Goal: Task Accomplishment & Management: Complete application form

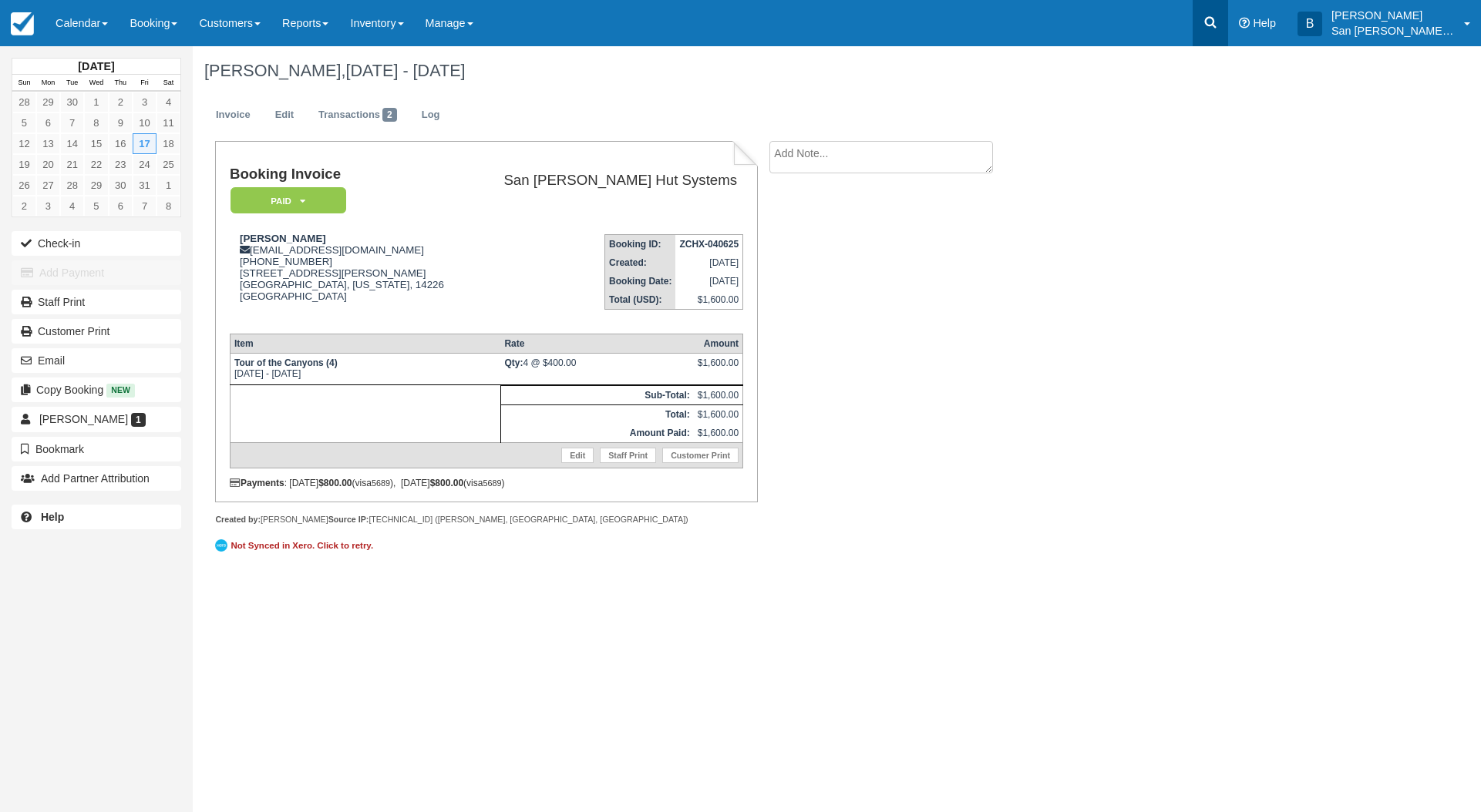
click at [1217, 22] on icon at bounding box center [1211, 23] width 12 height 12
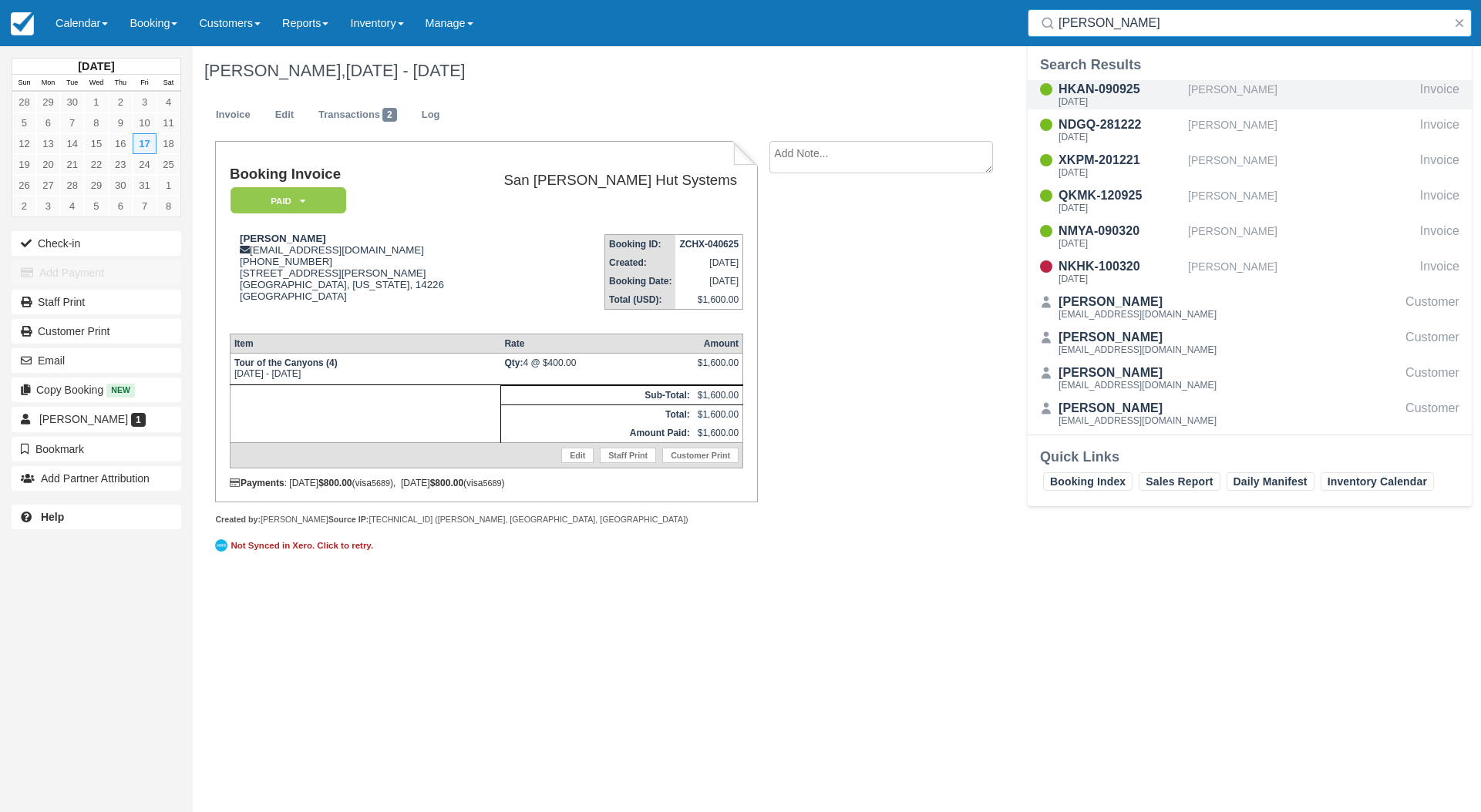
type input "sween"
click at [1080, 96] on div "HKAN-090925" at bounding box center [1120, 90] width 123 height 19
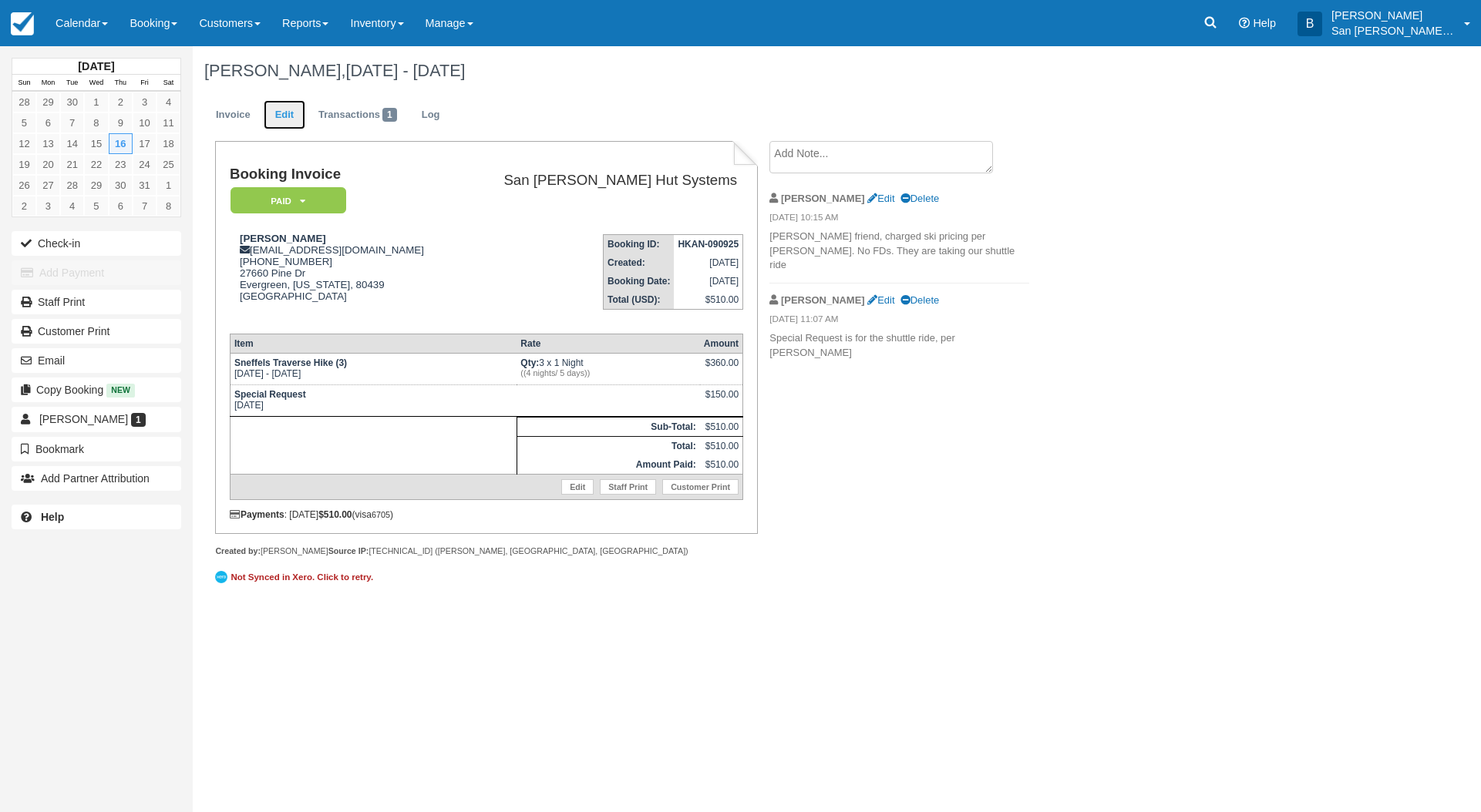
click at [274, 111] on link "Edit" at bounding box center [284, 115] width 41 height 30
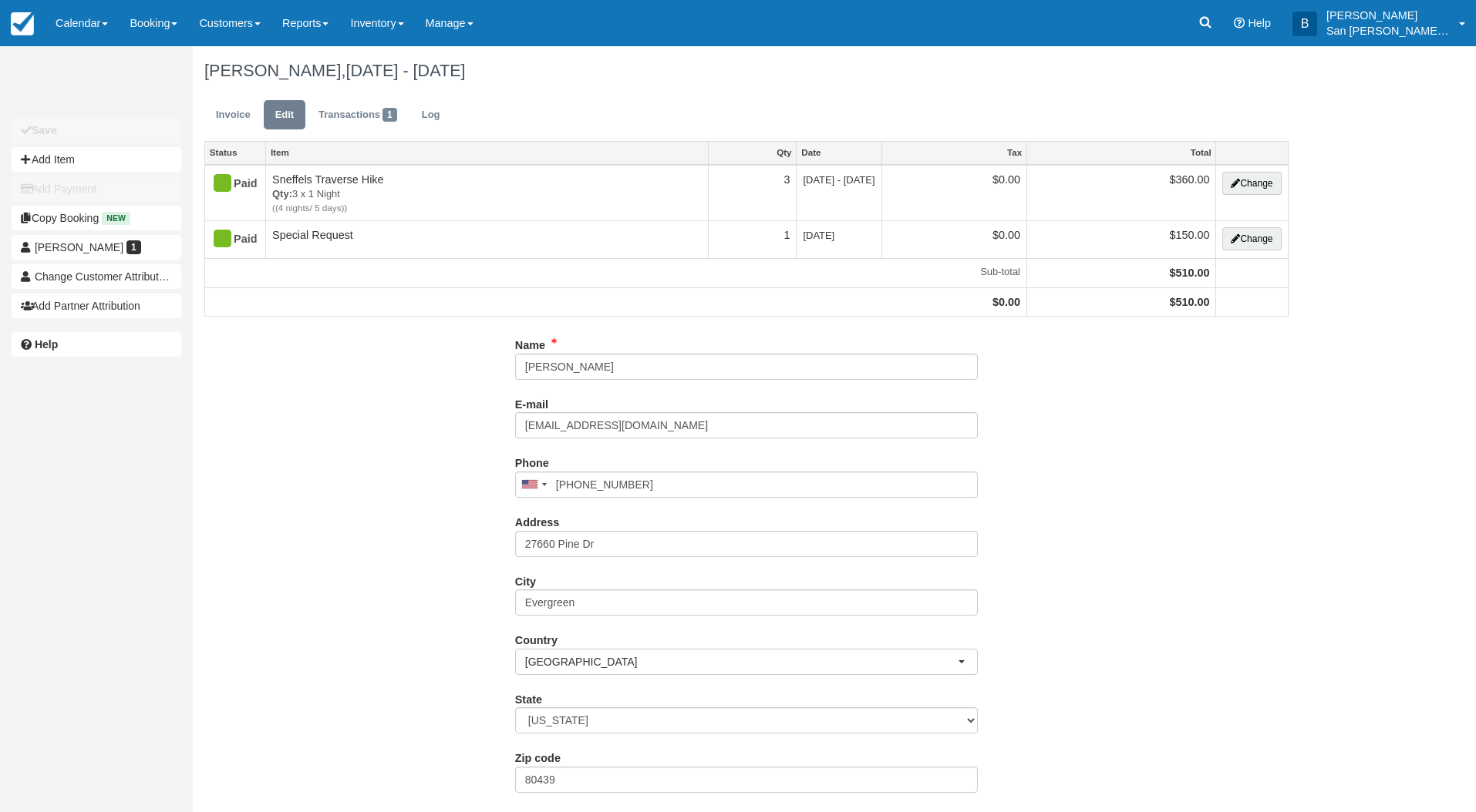
type input "[PHONE_NUMBER]"
click at [1258, 247] on button "Change" at bounding box center [1251, 239] width 58 height 23
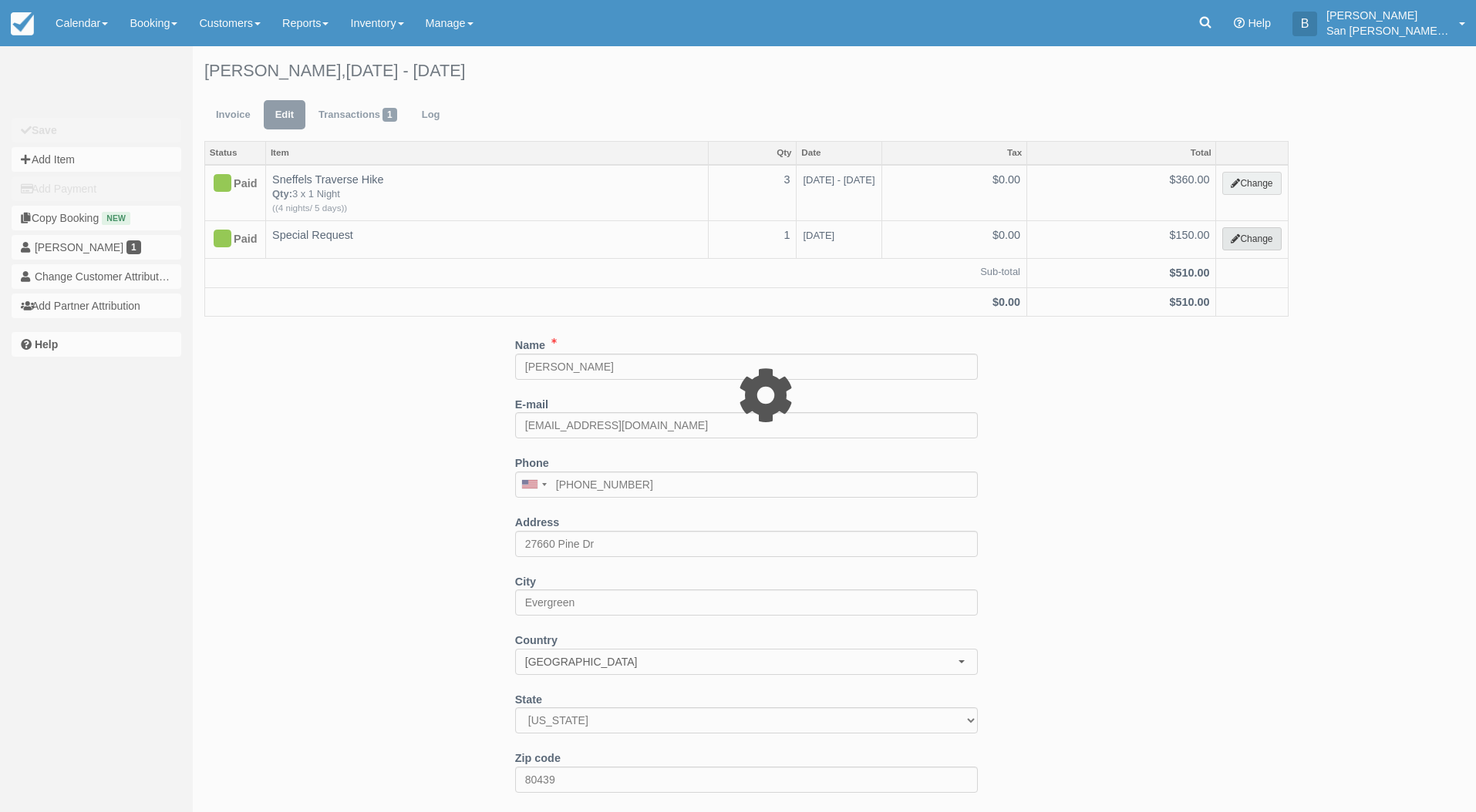
select select "15"
type input "150.00"
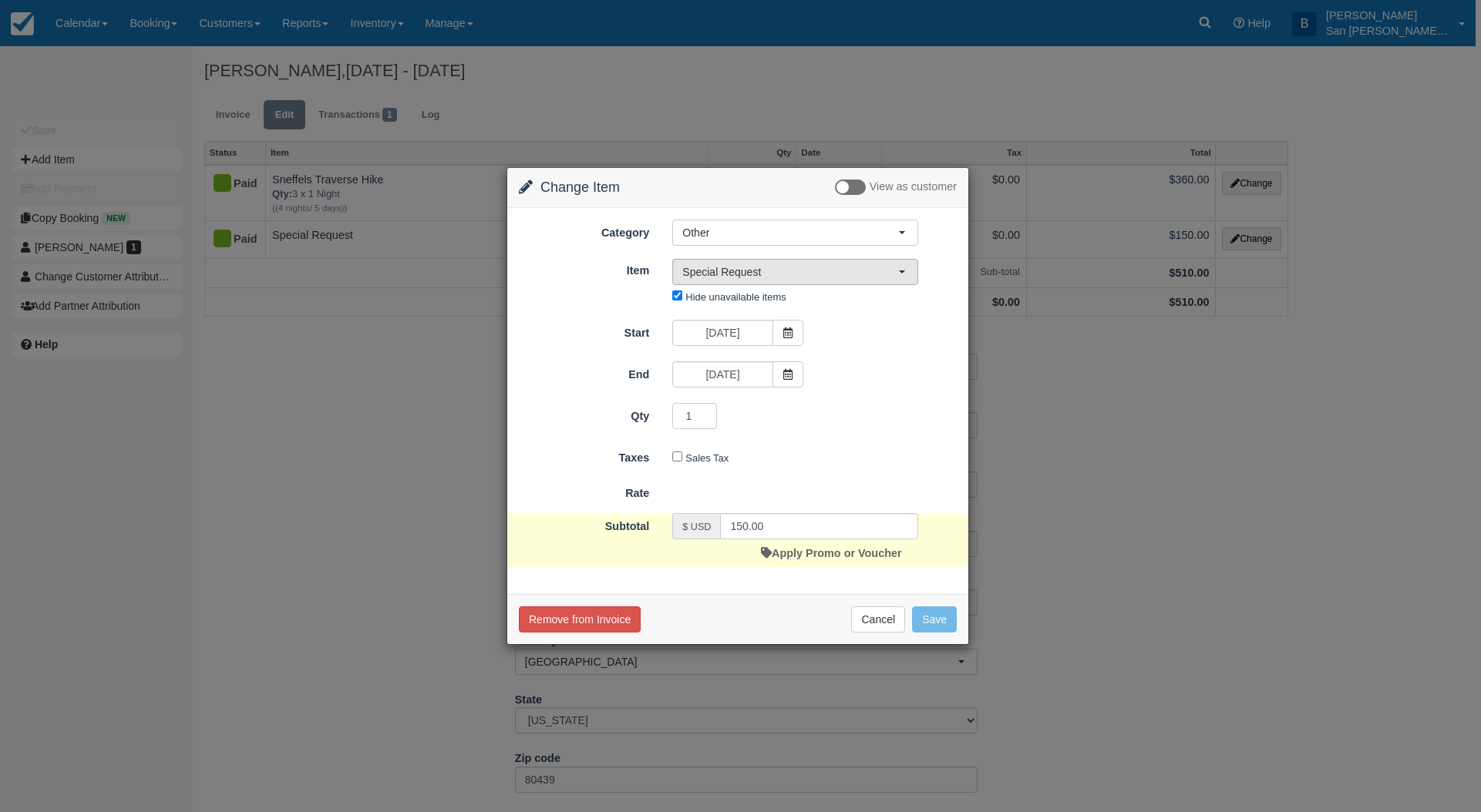
click at [770, 271] on span "Special Request" at bounding box center [790, 272] width 216 height 16
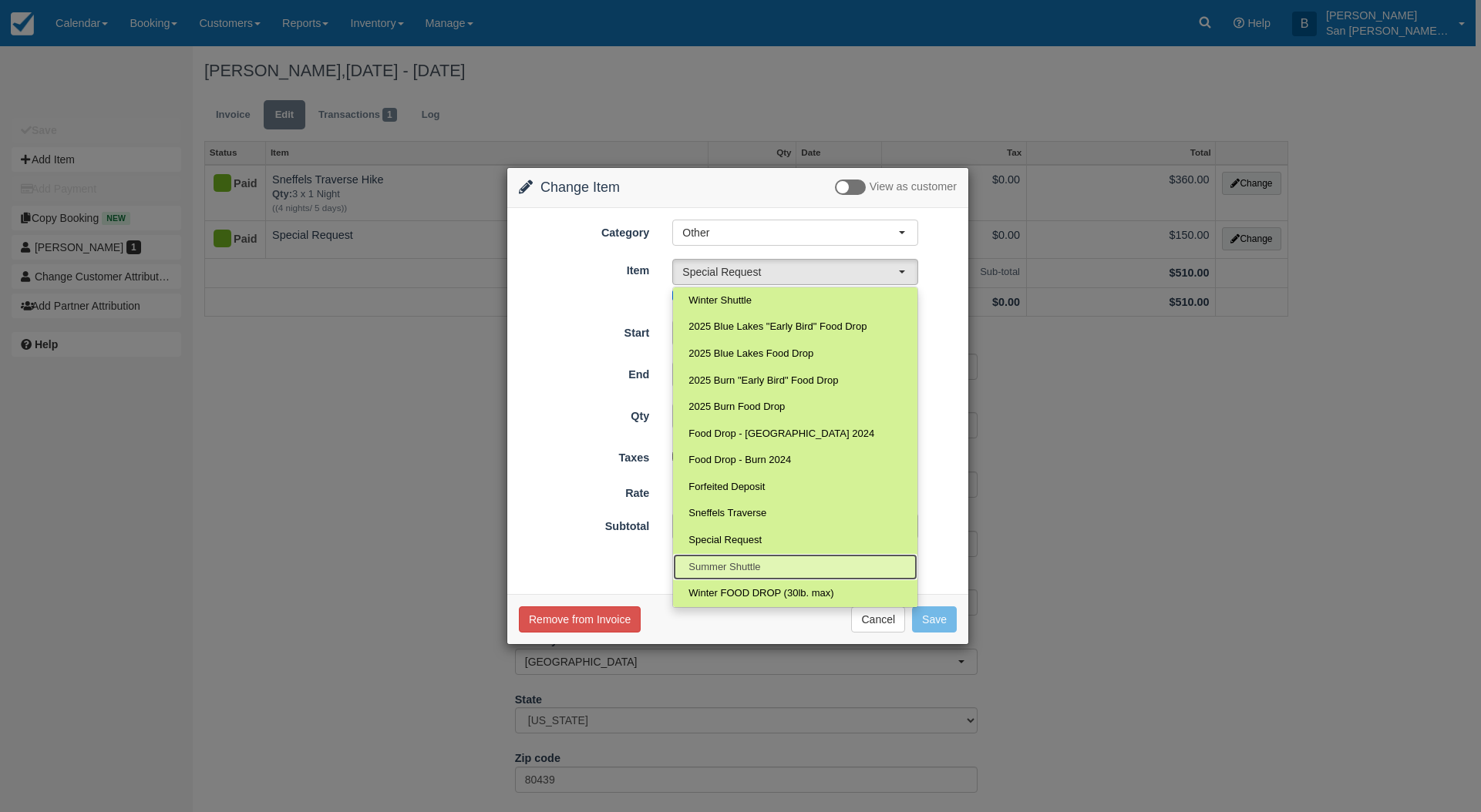
click at [731, 563] on span "Summer Shuttle" at bounding box center [724, 567] width 72 height 15
select select "76"
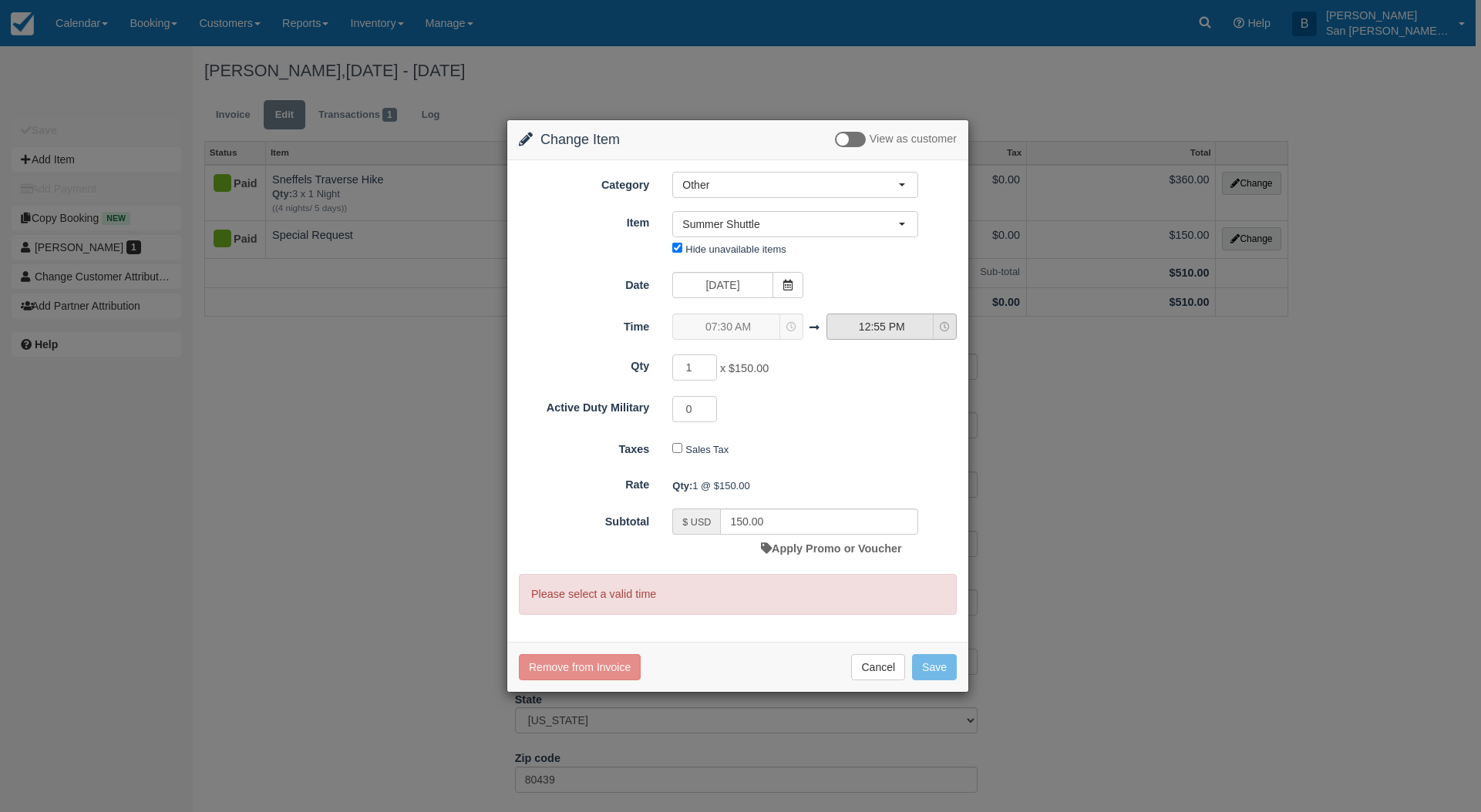
click at [859, 334] on span "12:55 PM" at bounding box center [882, 327] width 109 height 16
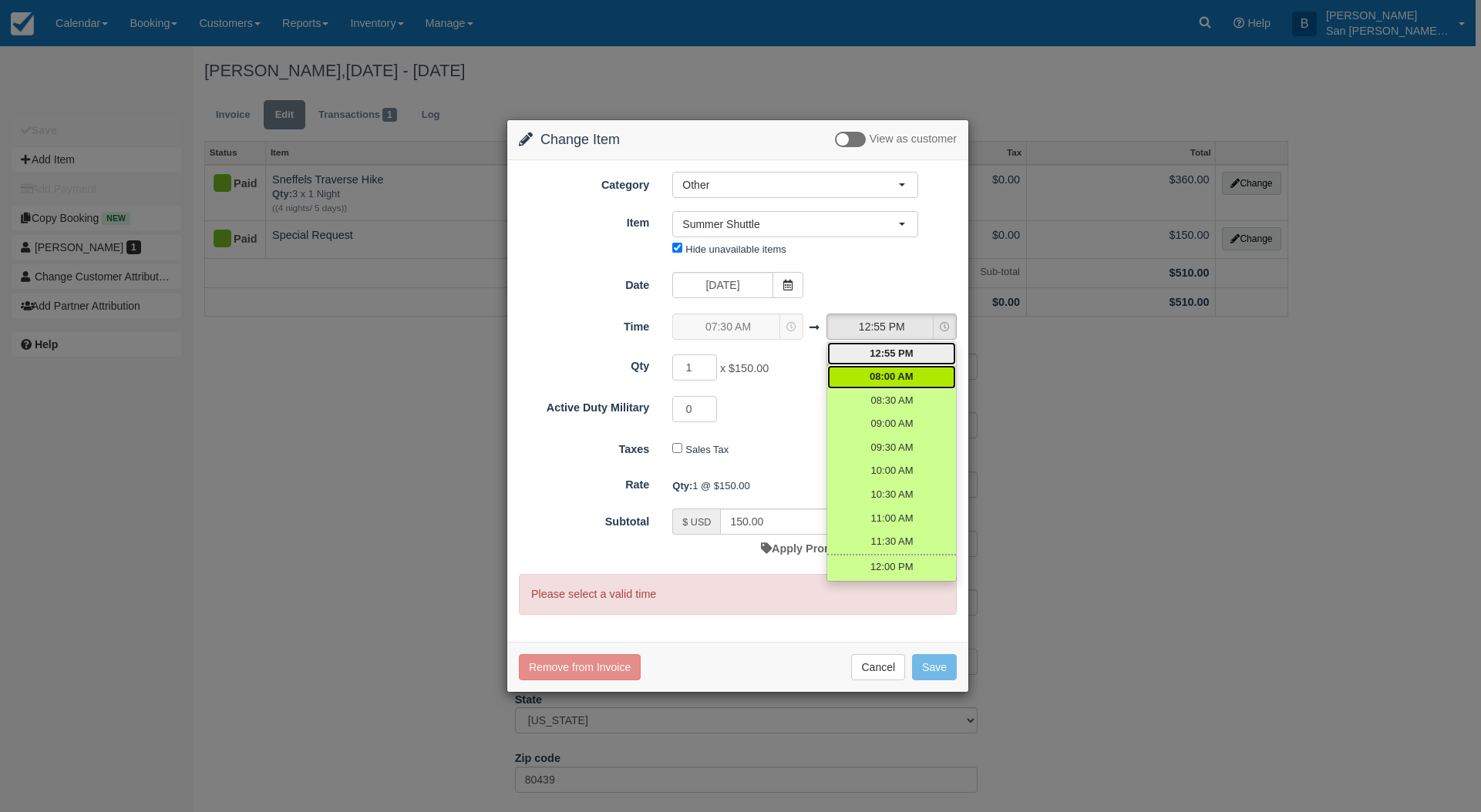
click at [911, 371] on link "08:00 AM" at bounding box center [891, 377] width 129 height 24
select select "08:00"
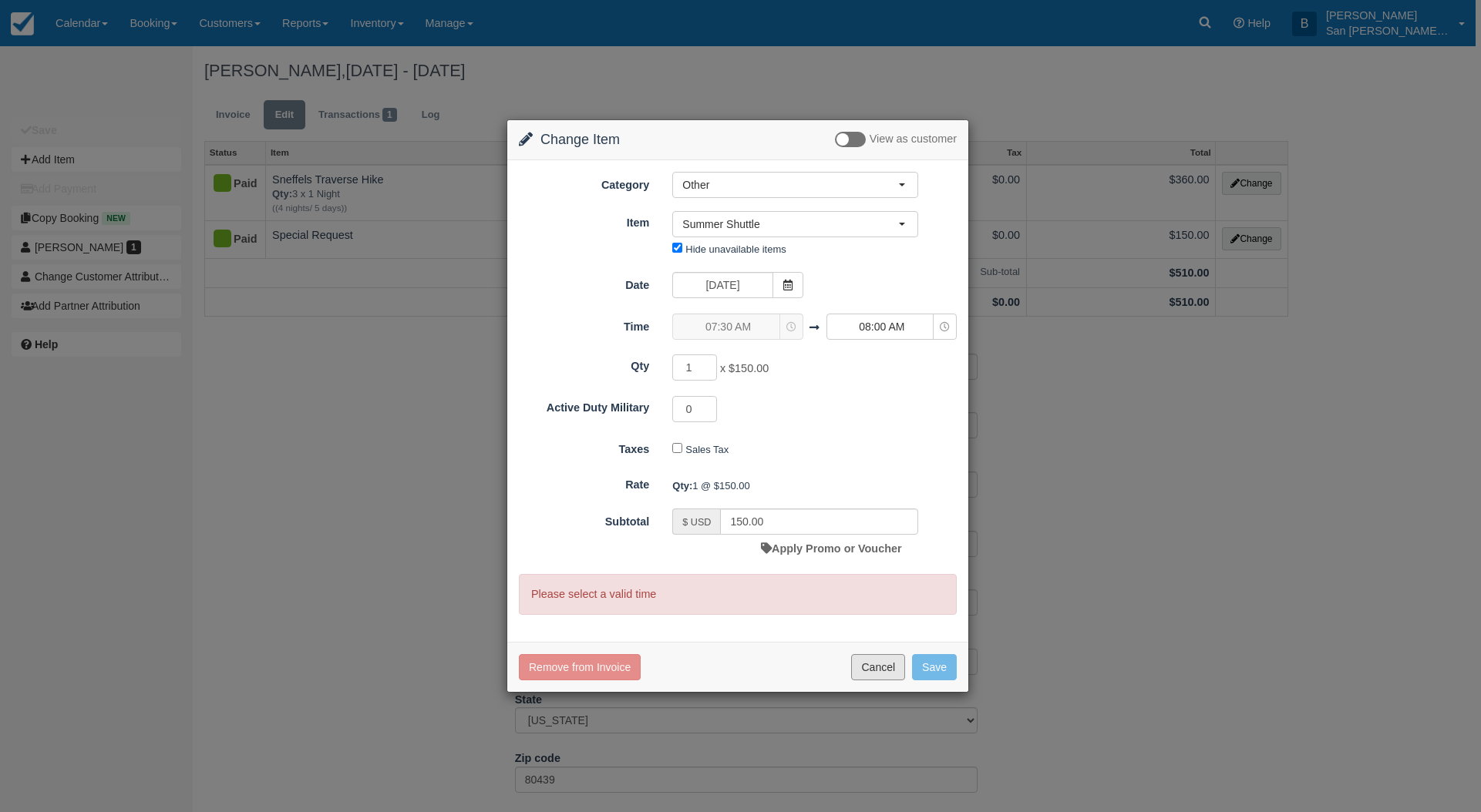
click at [865, 666] on button "Cancel" at bounding box center [878, 668] width 54 height 26
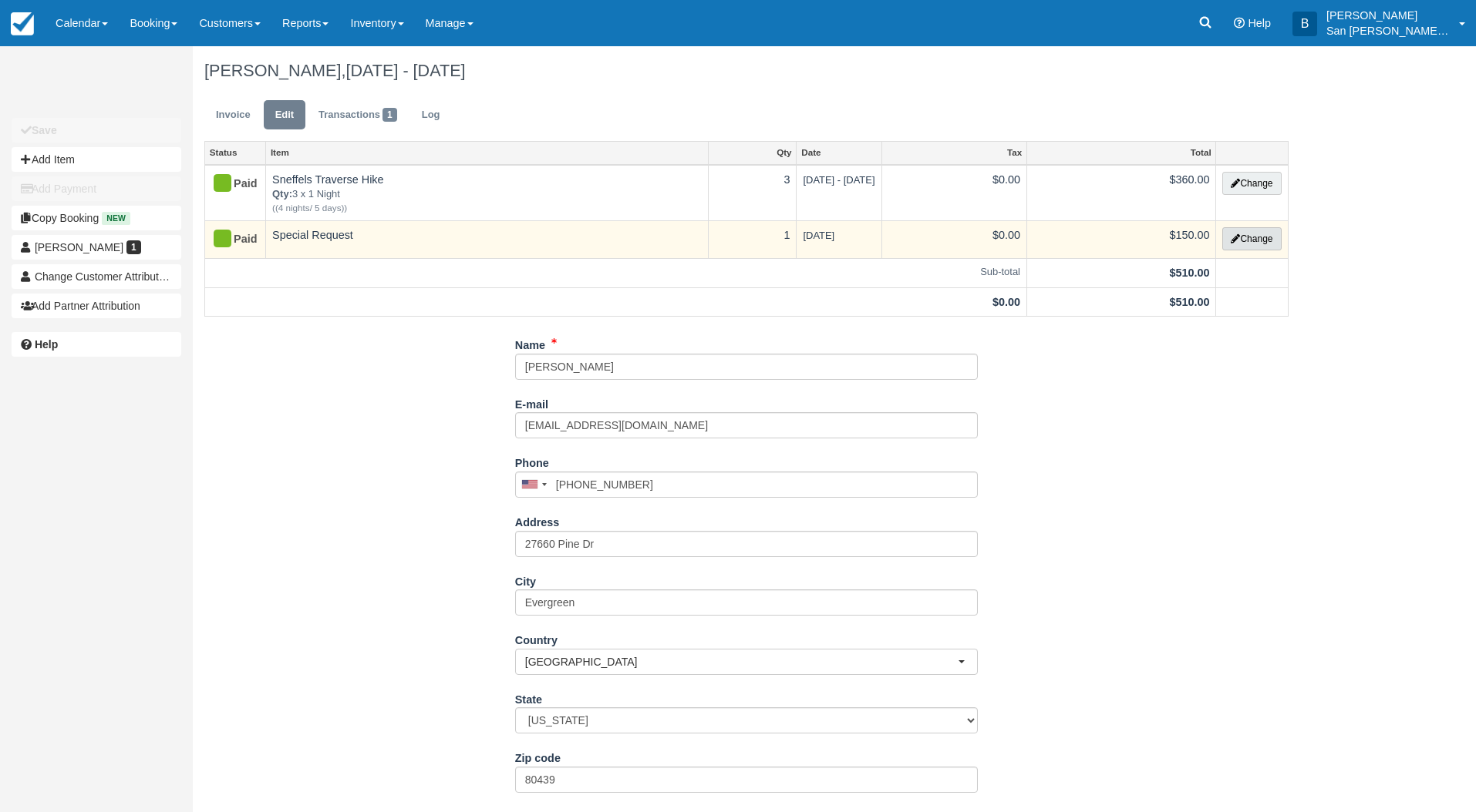
click at [1250, 239] on button "Change" at bounding box center [1251, 239] width 58 height 23
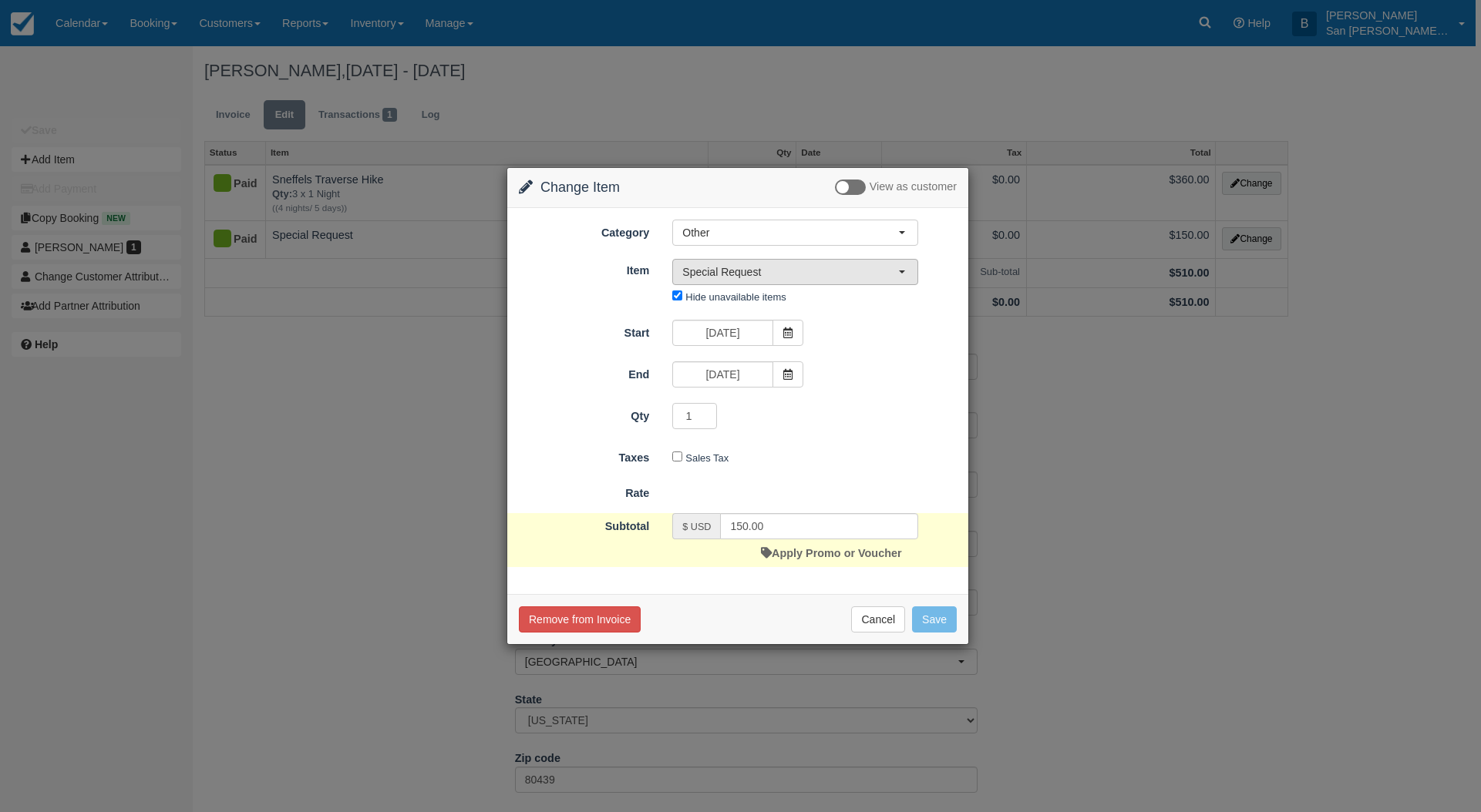
click at [718, 266] on span "Special Request" at bounding box center [790, 272] width 216 height 16
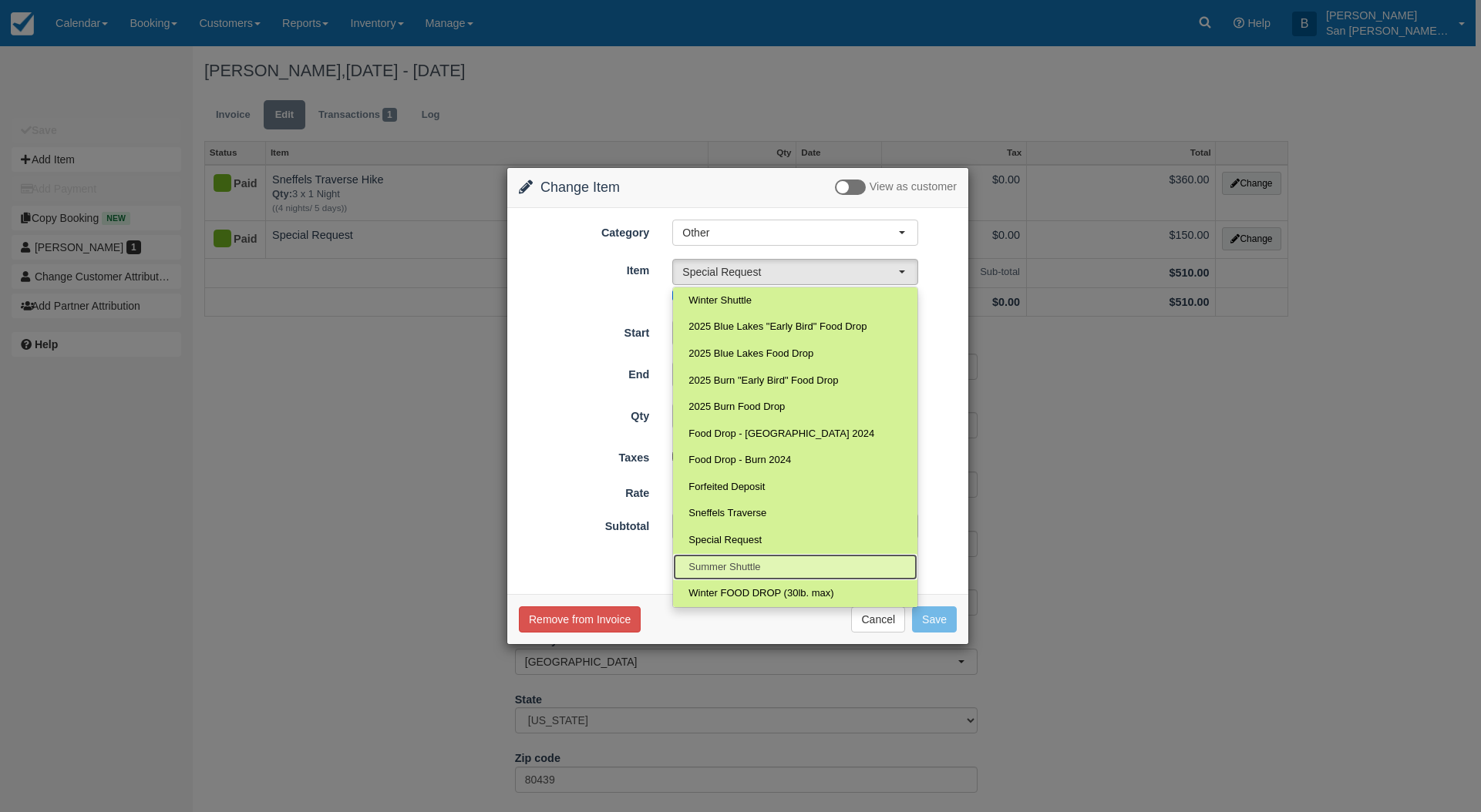
click at [743, 565] on span "Summer Shuttle" at bounding box center [724, 567] width 72 height 15
select select "76"
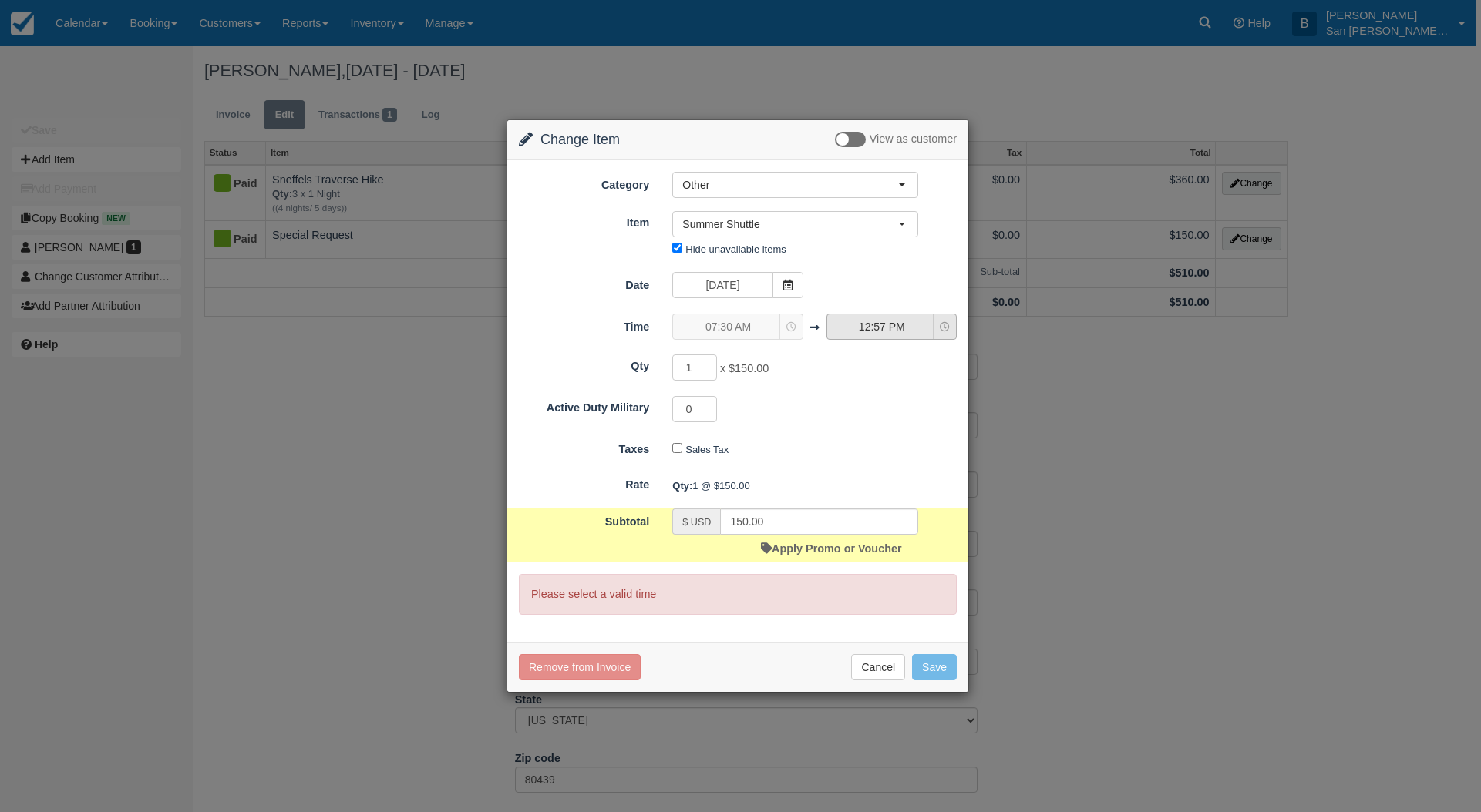
click at [906, 333] on span "12:57 PM" at bounding box center [882, 327] width 109 height 16
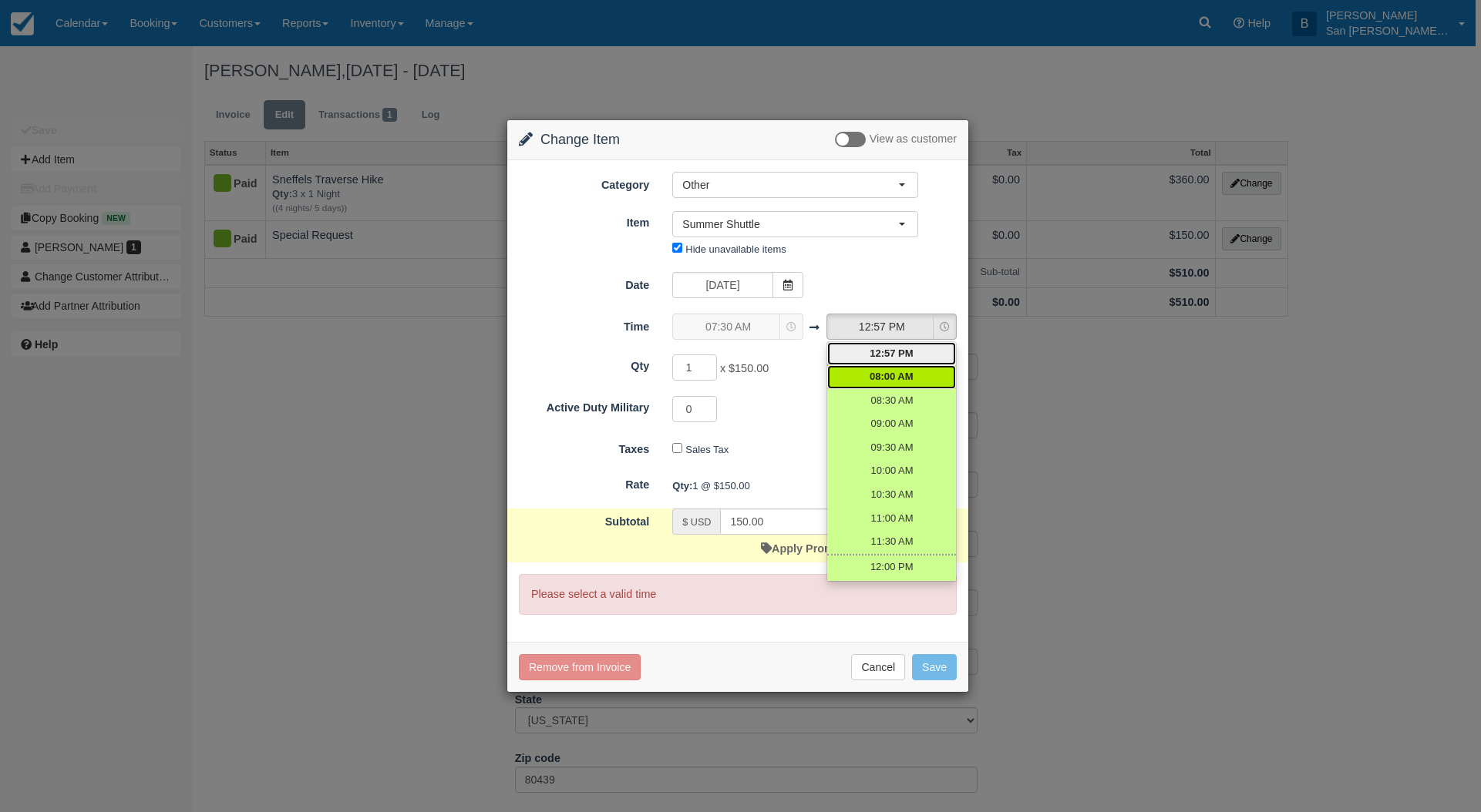
click at [889, 374] on span "08:00 AM" at bounding box center [892, 377] width 44 height 15
select select "08:00"
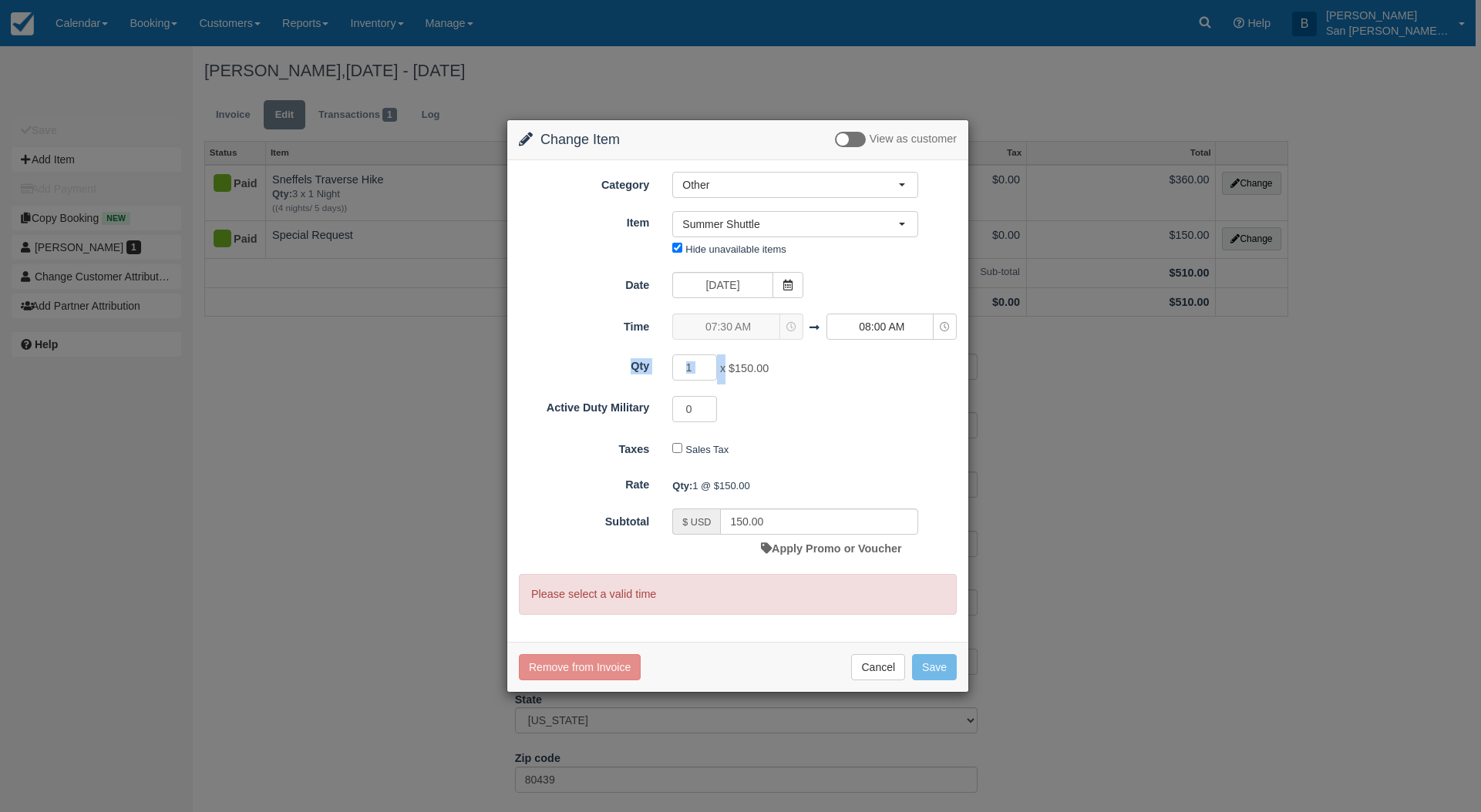
click at [726, 341] on form "Category Other 6 night / 7 day MTB trips 4 night / 5 day MTB trips Ski Huts Hik…" at bounding box center [738, 394] width 438 height 443
click at [735, 327] on div "07:30 AM 07:30 AM 07:30 AM" at bounding box center [737, 327] width 130 height 26
click at [624, 598] on p "Please select a valid time" at bounding box center [738, 595] width 438 height 41
click at [895, 330] on span "08:00 AM" at bounding box center [882, 327] width 109 height 16
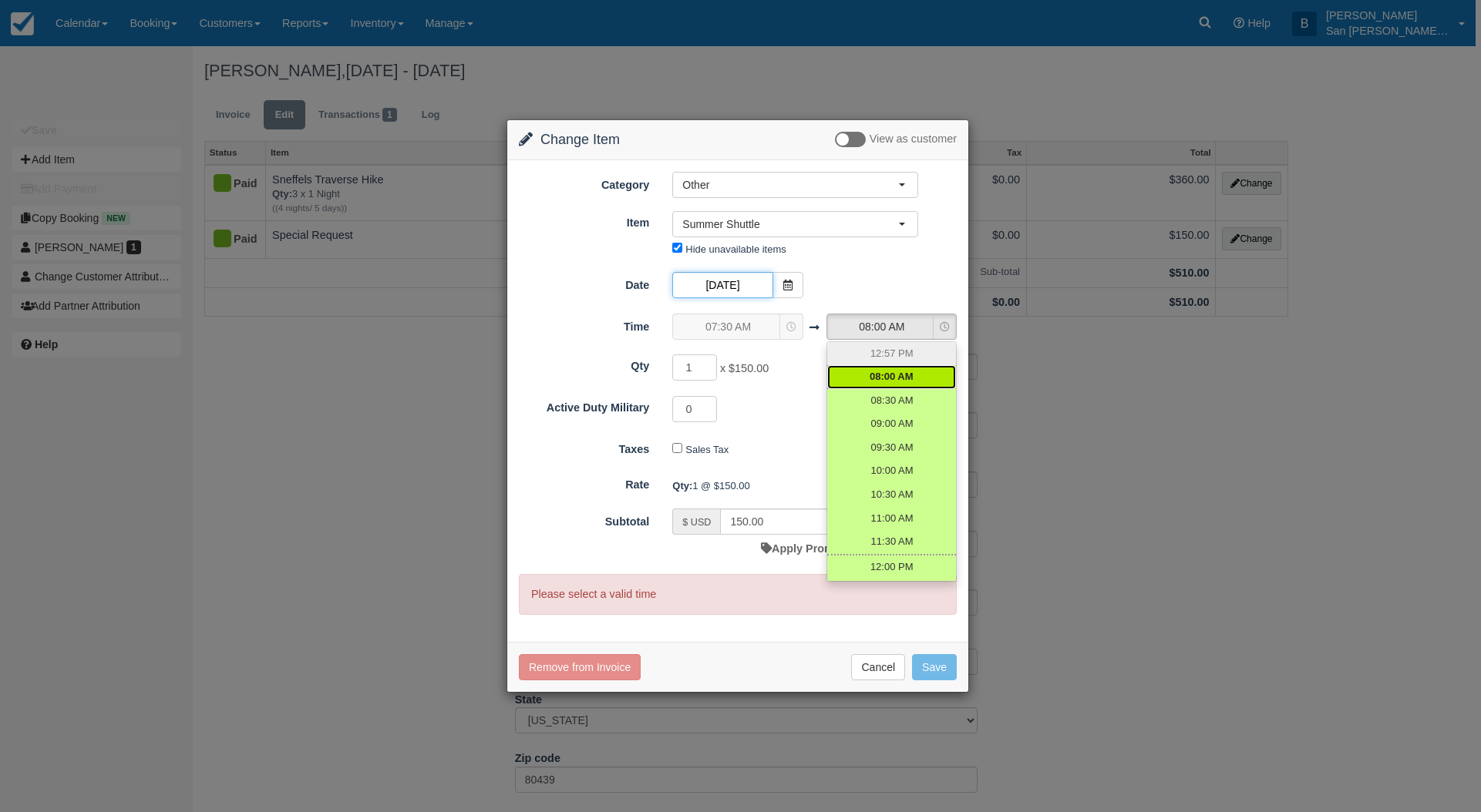
click at [747, 284] on input "10/16/25" at bounding box center [722, 285] width 101 height 26
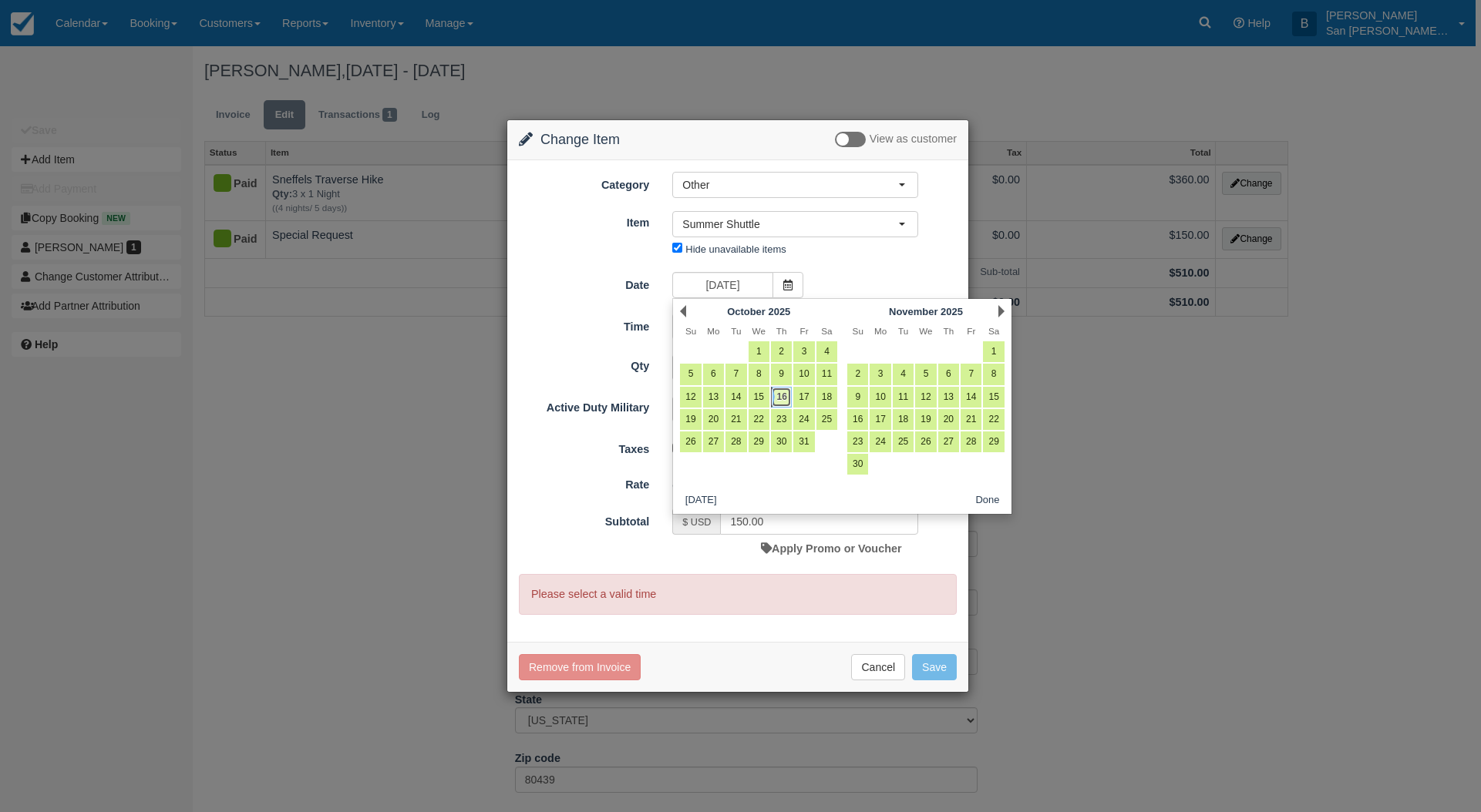
click at [783, 394] on link "16" at bounding box center [781, 397] width 21 height 21
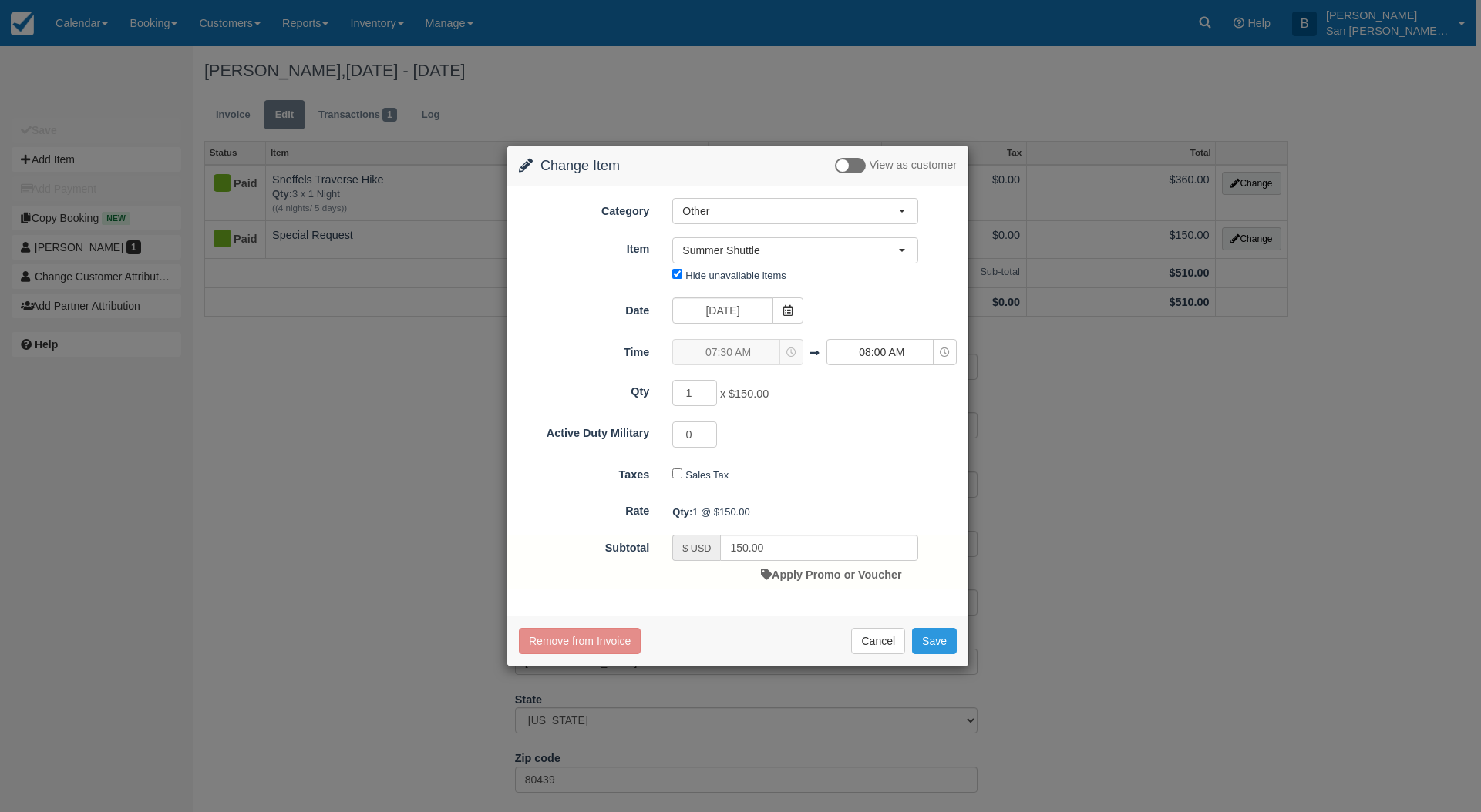
click at [755, 349] on div "07:30 AM 07:30 AM 07:30 AM" at bounding box center [737, 352] width 130 height 26
click at [939, 638] on button "Save" at bounding box center [934, 641] width 44 height 26
checkbox input "false"
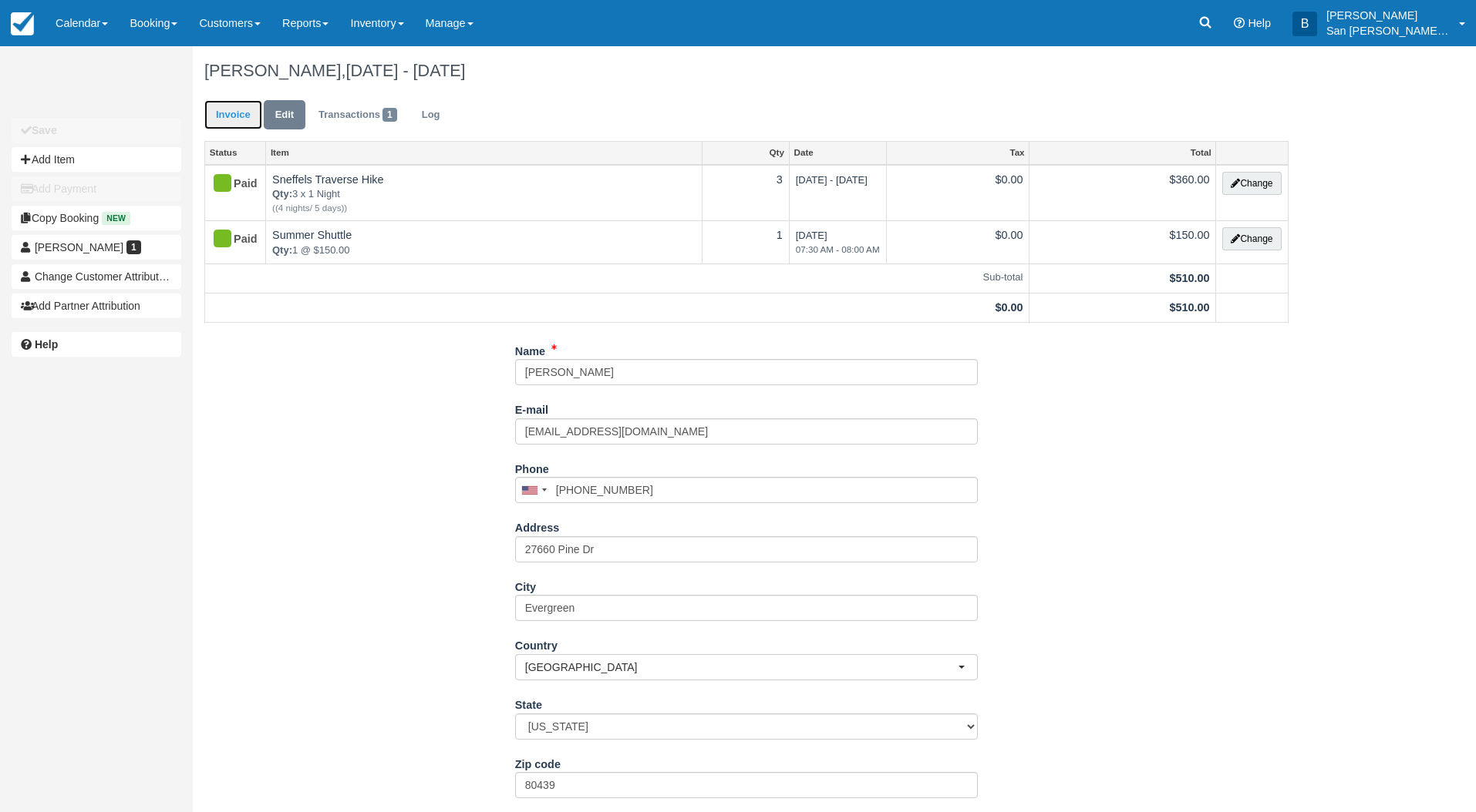
click at [239, 116] on link "Invoice" at bounding box center [233, 115] width 58 height 30
